Goal: Information Seeking & Learning: Learn about a topic

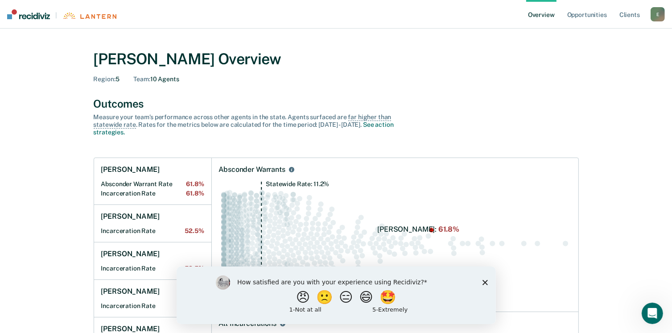
click at [484, 282] on icon "Close survey" at bounding box center [484, 281] width 5 height 5
